Goal: Information Seeking & Learning: Learn about a topic

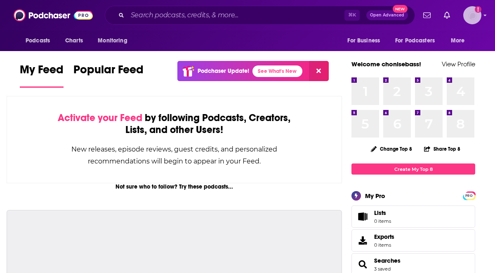
click at [479, 13] on img "Logged in as chonisebass" at bounding box center [472, 15] width 18 height 18
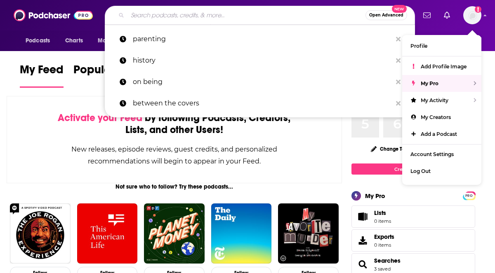
click at [301, 15] on input "Search podcasts, credits, & more..." at bounding box center [246, 15] width 238 height 13
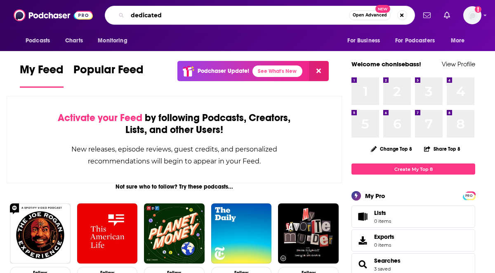
type input "dedicated"
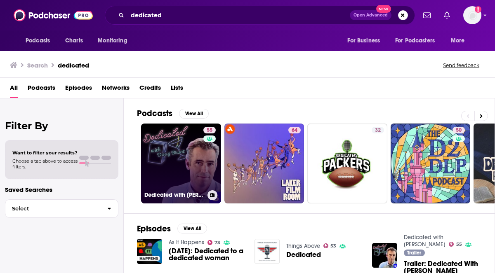
click at [189, 176] on link "55 Dedicated with [PERSON_NAME]" at bounding box center [181, 164] width 80 height 80
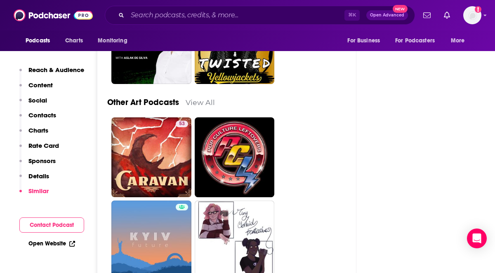
scroll to position [2812, 0]
